Goal: Check status

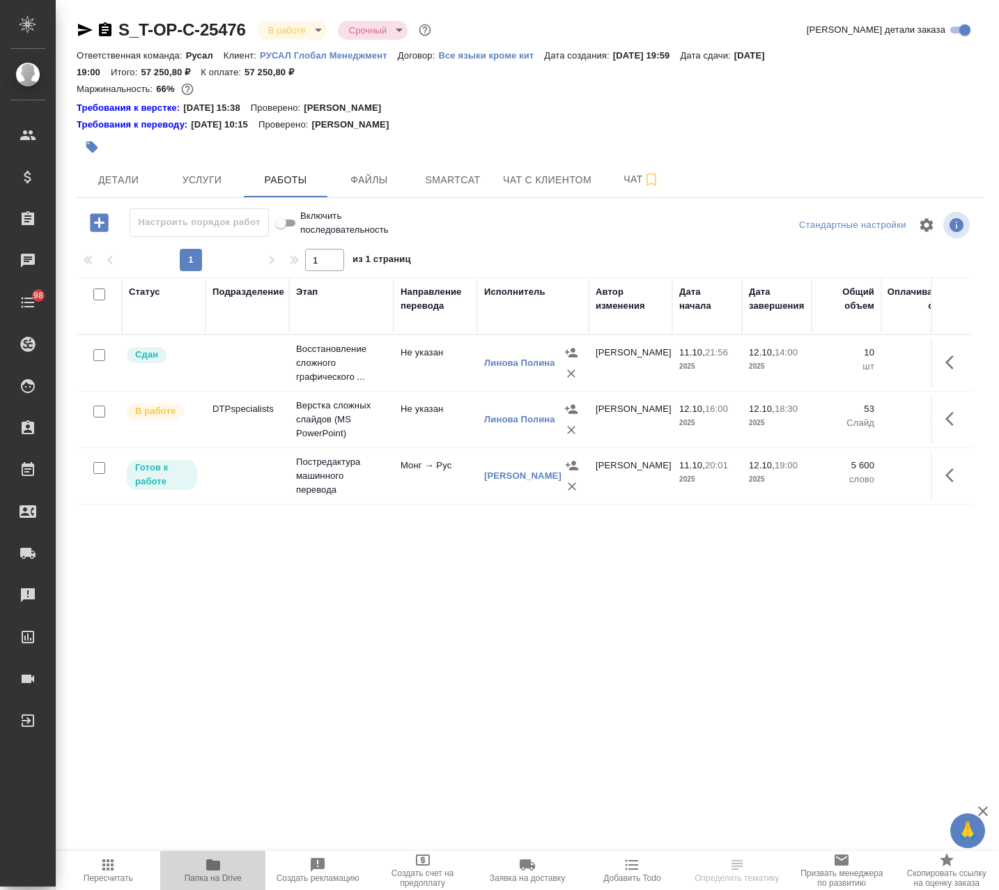
click at [238, 871] on span "Папка на Drive" at bounding box center [213, 870] width 88 height 26
